Goal: Transaction & Acquisition: Obtain resource

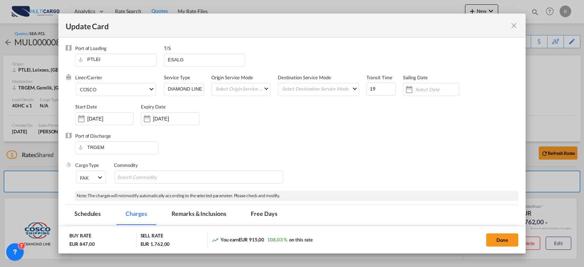
scroll to position [109, 0]
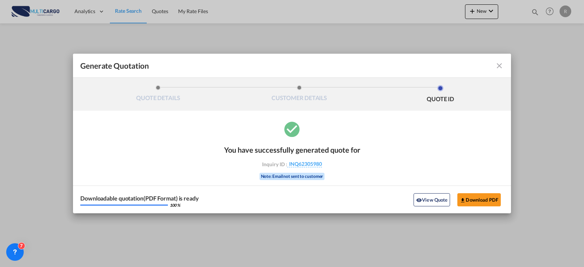
click at [501, 66] on md-icon "icon-close fg-AAA8AD cursor m-0" at bounding box center [499, 65] width 9 height 9
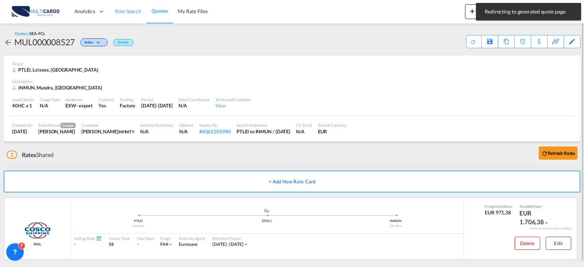
drag, startPoint x: 116, startPoint y: 13, endPoint x: 117, endPoint y: 19, distance: 6.2
click at [116, 13] on span "Rate Search" at bounding box center [128, 11] width 26 height 6
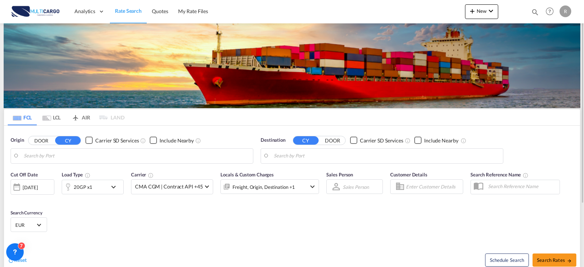
type input "Leixoes, PTLEI"
type input "Mundra, INMUN"
click at [120, 152] on input "Leixoes, PTLEI" at bounding box center [137, 155] width 226 height 11
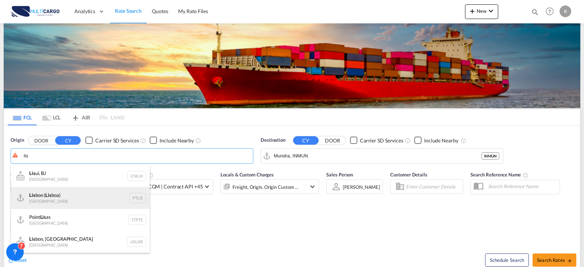
click at [96, 195] on div "Lis bon ( Lis boa) [GEOGRAPHIC_DATA] PTLIS" at bounding box center [80, 198] width 139 height 22
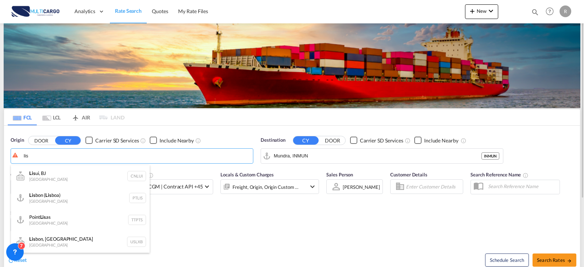
type input "[GEOGRAPHIC_DATA] ([GEOGRAPHIC_DATA]), PTLIS"
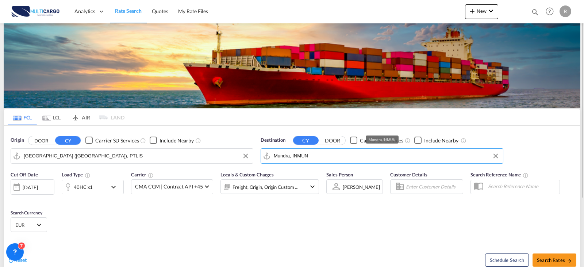
click at [311, 157] on input "Mundra, INMUN" at bounding box center [387, 155] width 226 height 11
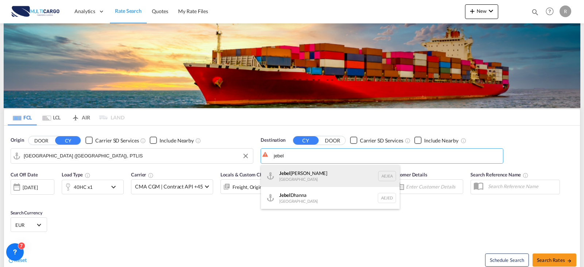
click at [313, 176] on div "[GEOGRAPHIC_DATA] [GEOGRAPHIC_DATA]" at bounding box center [330, 176] width 139 height 22
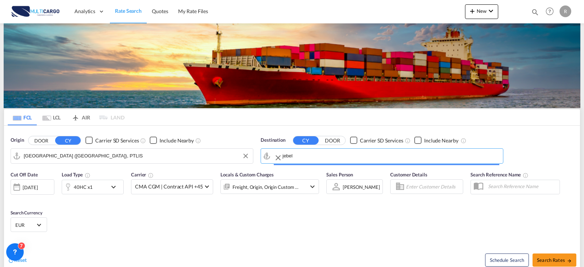
type input "[GEOGRAPHIC_DATA], [GEOGRAPHIC_DATA]"
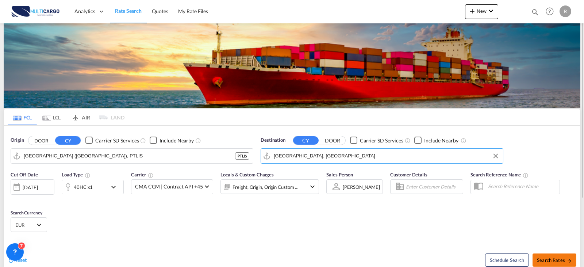
click at [553, 261] on span "Search Rates" at bounding box center [554, 260] width 35 height 6
type input "PTLIS to AEJEA / [DATE]"
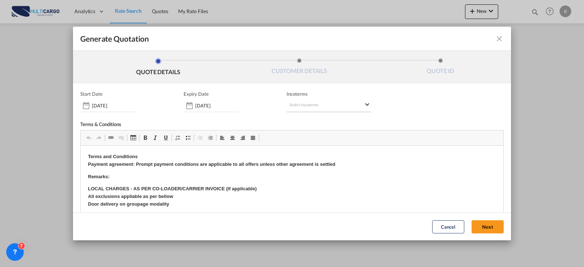
click at [317, 105] on md-select "Select Incoterms CIP - import Carriage and Insurance Paid to FAS - export Free …" at bounding box center [328, 105] width 85 height 13
type md-option "[object Object]"
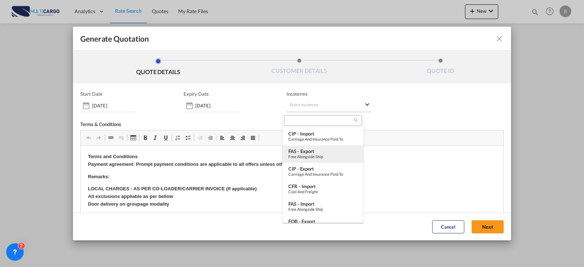
type md-option "[object Object]"
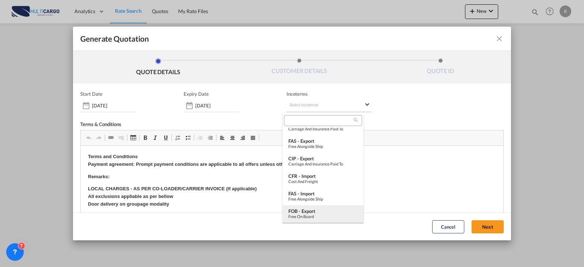
type md-option "[object Object]"
click at [309, 210] on div "FOB - export" at bounding box center [322, 211] width 69 height 6
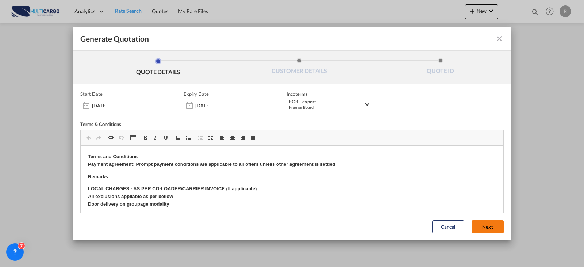
click at [483, 228] on button "Next" at bounding box center [488, 226] width 32 height 13
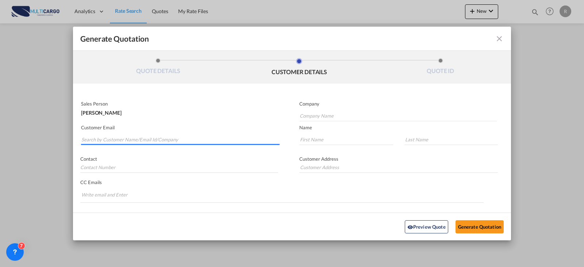
click at [210, 138] on input "Search by Customer Name/Email Id/Company" at bounding box center [180, 139] width 198 height 11
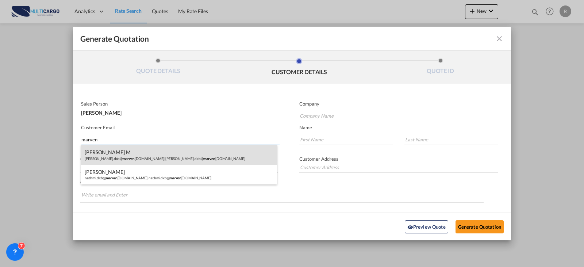
type input "marven"
click at [210, 148] on div "[PERSON_NAME].dxb@ [PERSON_NAME] [DOMAIN_NAME] | [PERSON_NAME].dxb@ [PERSON_NAM…" at bounding box center [179, 155] width 196 height 20
type input "[PERSON_NAME][EMAIL_ADDRESS][DOMAIN_NAME]"
type input "[PERSON_NAME]"
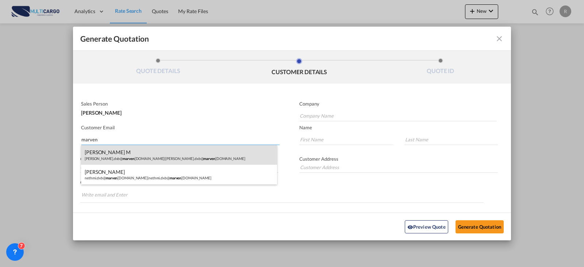
type input "M"
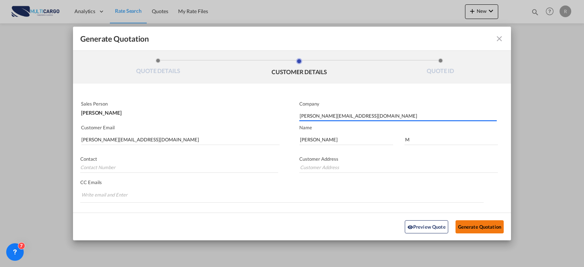
click at [461, 224] on button "Generate Quotation" at bounding box center [479, 226] width 48 height 13
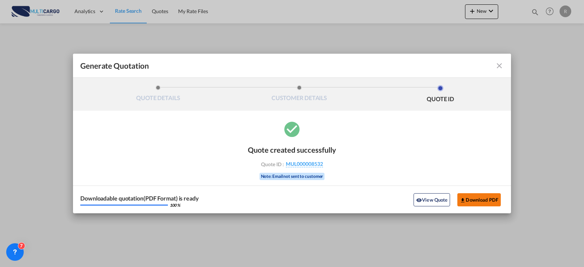
click at [466, 195] on button "Download PDF" at bounding box center [478, 199] width 43 height 13
click at [500, 65] on md-icon "icon-close fg-AAA8AD cursor m-0" at bounding box center [499, 65] width 9 height 9
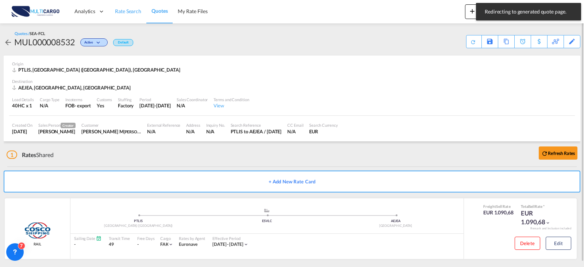
click at [113, 10] on link "Rate Search" at bounding box center [128, 12] width 36 height 24
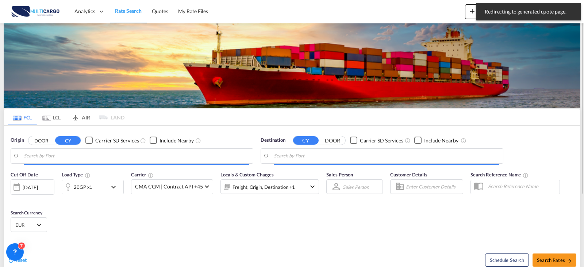
type input "[GEOGRAPHIC_DATA] ([GEOGRAPHIC_DATA]), PTLIS"
type input "[GEOGRAPHIC_DATA], [GEOGRAPHIC_DATA]"
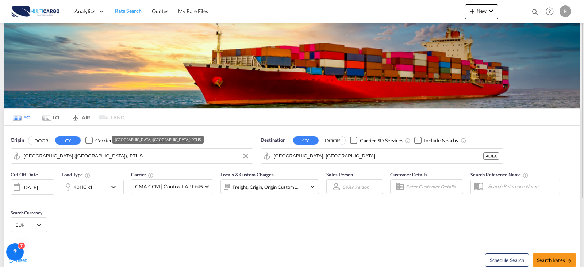
click at [96, 155] on input "[GEOGRAPHIC_DATA] ([GEOGRAPHIC_DATA]), PTLIS" at bounding box center [137, 155] width 226 height 11
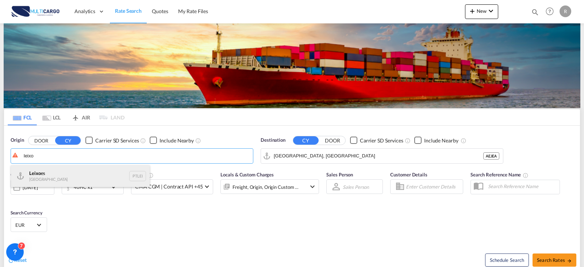
click at [62, 176] on div "Leixo es Portugal PTLEI" at bounding box center [80, 176] width 139 height 22
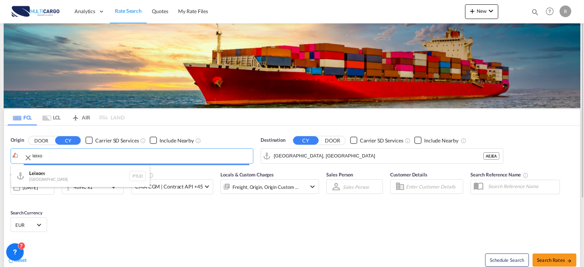
type input "Leixoes, PTLEI"
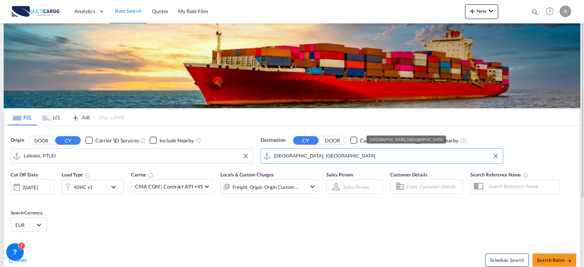
click at [323, 156] on input "[GEOGRAPHIC_DATA], [GEOGRAPHIC_DATA]" at bounding box center [387, 155] width 226 height 11
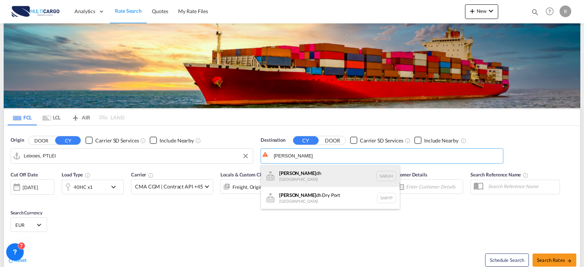
click at [323, 170] on div "[PERSON_NAME] dh [GEOGRAPHIC_DATA] [GEOGRAPHIC_DATA]" at bounding box center [330, 176] width 139 height 22
type input "[GEOGRAPHIC_DATA], [GEOGRAPHIC_DATA]"
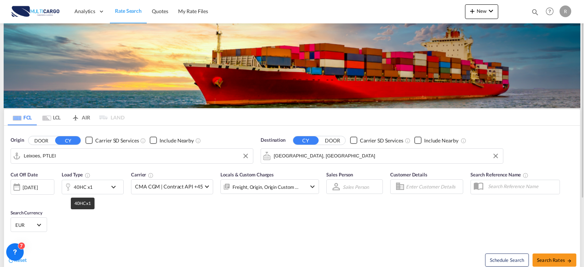
click at [89, 183] on div "40HC x1" at bounding box center [83, 187] width 19 height 10
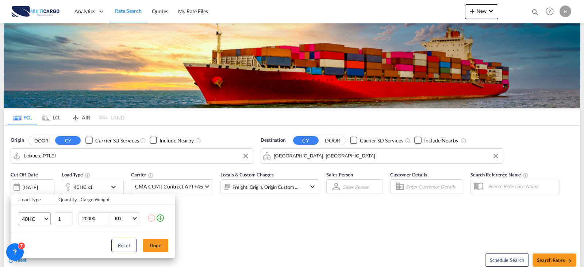
click at [38, 218] on span "40HC" at bounding box center [32, 218] width 21 height 7
click at [42, 186] on md-option "20GP" at bounding box center [41, 179] width 50 height 18
drag, startPoint x: 162, startPoint y: 249, endPoint x: 192, endPoint y: 251, distance: 30.4
click at [160, 249] on button "Done" at bounding box center [156, 245] width 26 height 13
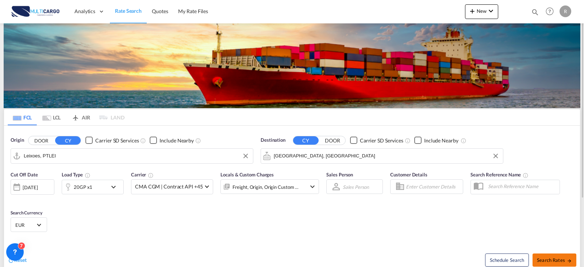
click at [555, 257] on span "Search Rates" at bounding box center [554, 260] width 35 height 6
type input "PTLEI to SARUH / [DATE]"
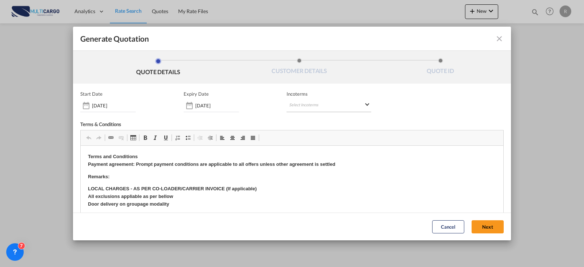
click at [330, 105] on md-select "Select Incoterms CIP - import Carriage and Insurance Paid to FAS - export Free …" at bounding box center [328, 105] width 85 height 13
type md-option "[object Object]"
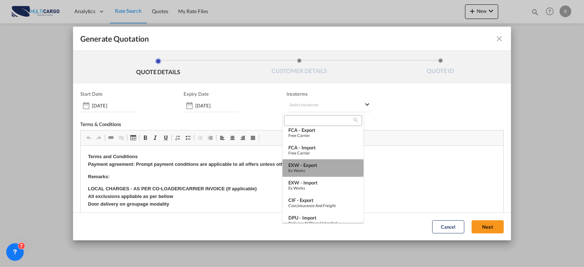
drag, startPoint x: 323, startPoint y: 168, endPoint x: 403, endPoint y: 64, distance: 131.3
click at [323, 168] on div "Ex Works" at bounding box center [322, 170] width 69 height 5
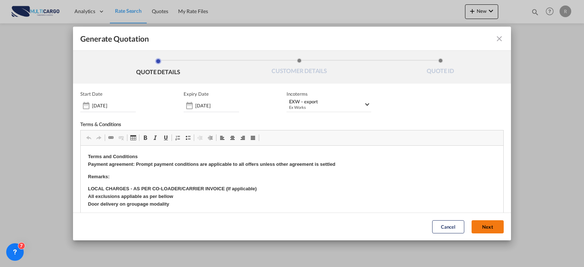
click at [480, 223] on button "Next" at bounding box center [488, 226] width 32 height 13
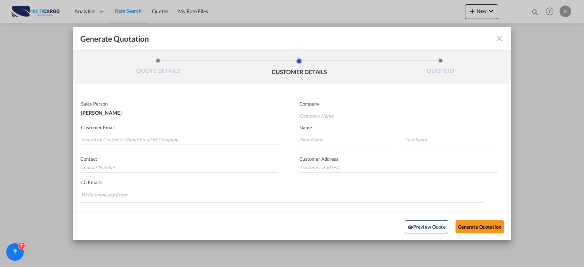
click at [180, 145] on md-autocomplete-wrap "Generate QuotationQUOTE ..." at bounding box center [180, 137] width 199 height 15
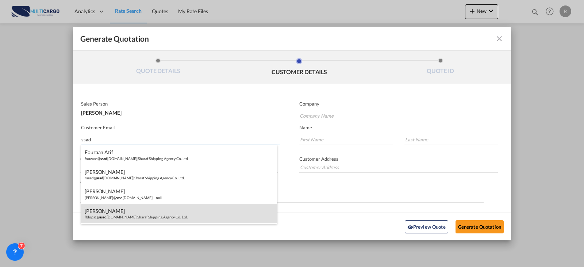
type input "ssad"
click at [176, 212] on div "[PERSON_NAME] ffdops1@ ssad [DOMAIN_NAME] | Sharaf Shipping Agency Co. Ltd." at bounding box center [179, 214] width 196 height 20
type input "Sharaf Shipping Agency Co. Ltd."
type input "[EMAIL_ADDRESS][DOMAIN_NAME]"
type input "[DEMOGRAPHIC_DATA]"
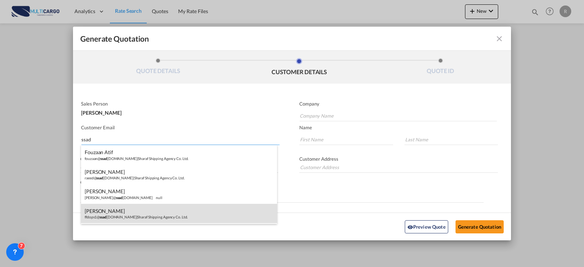
type input "Farooq"
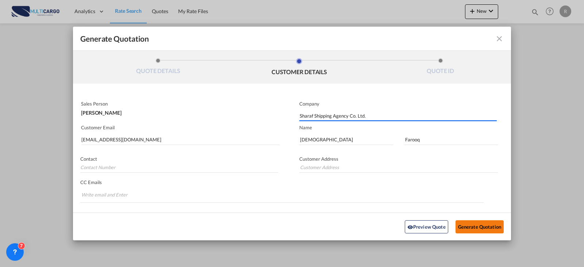
click at [470, 222] on button "Generate Quotation" at bounding box center [479, 226] width 48 height 13
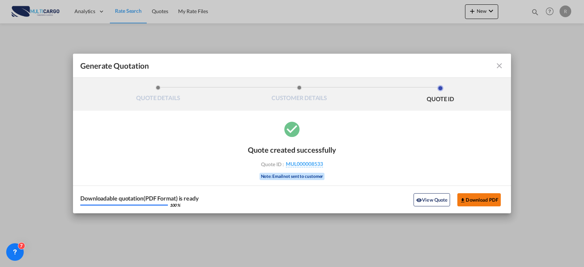
drag, startPoint x: 457, startPoint y: 195, endPoint x: 462, endPoint y: 196, distance: 5.6
click at [457, 195] on div "View Quote Download PDF" at bounding box center [457, 199] width 93 height 13
click at [465, 199] on md-icon "icon-download" at bounding box center [463, 200] width 6 height 6
